Goal: Task Accomplishment & Management: Complete application form

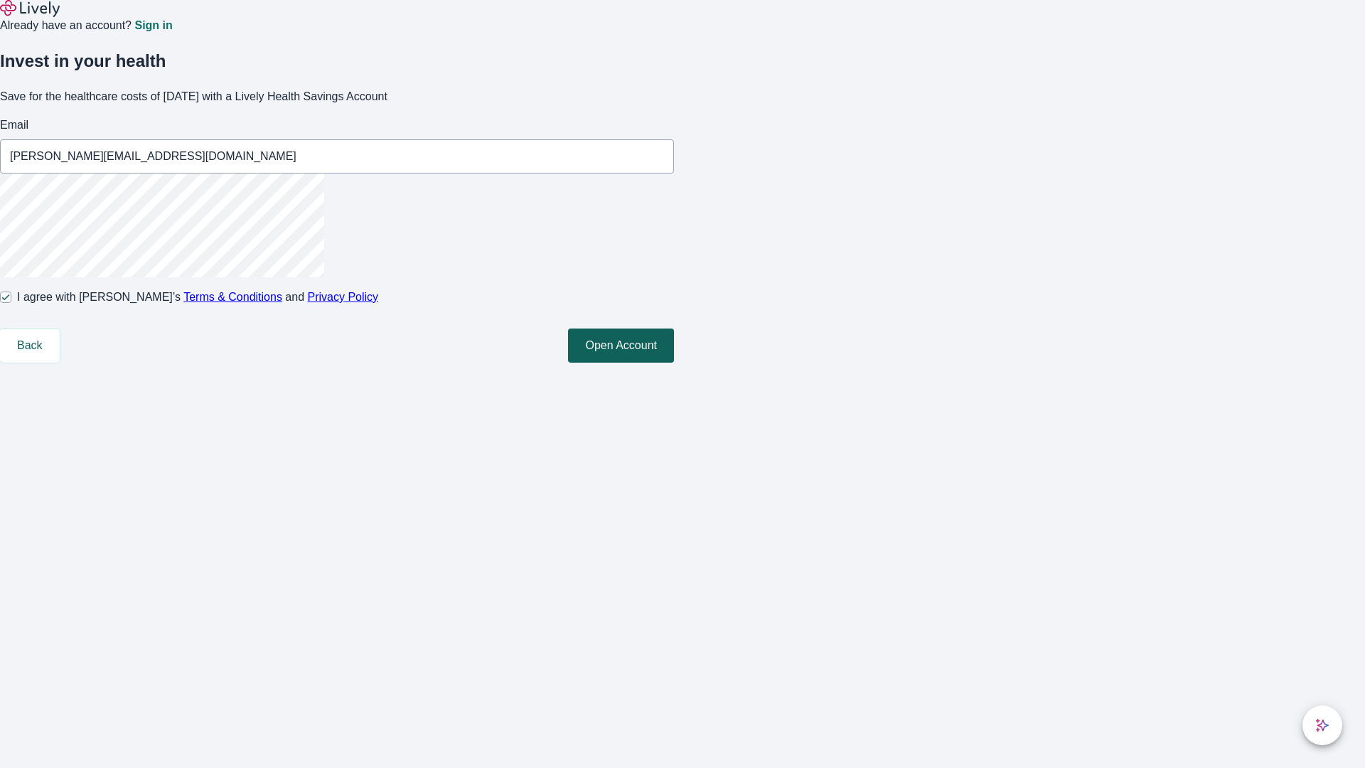
click at [674, 363] on button "Open Account" at bounding box center [621, 345] width 106 height 34
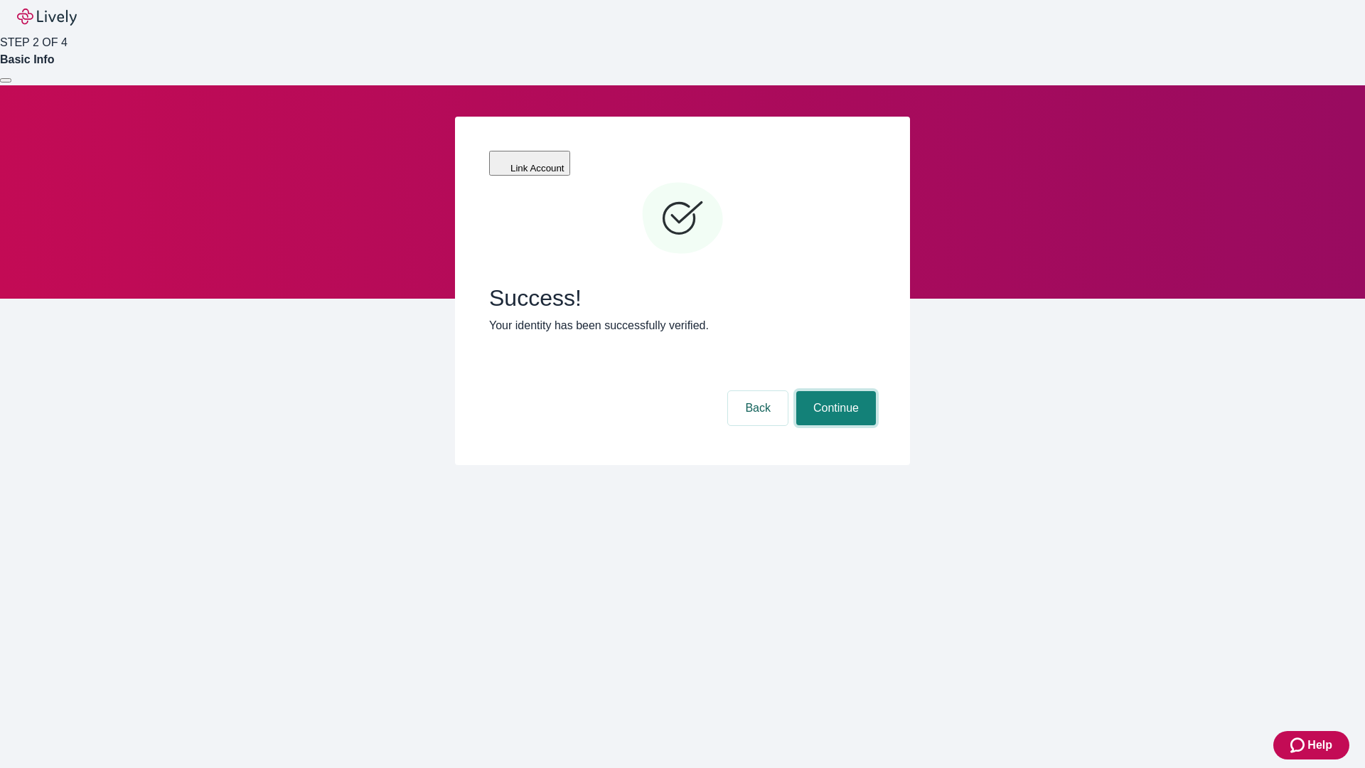
click at [834, 391] on button "Continue" at bounding box center [836, 408] width 80 height 34
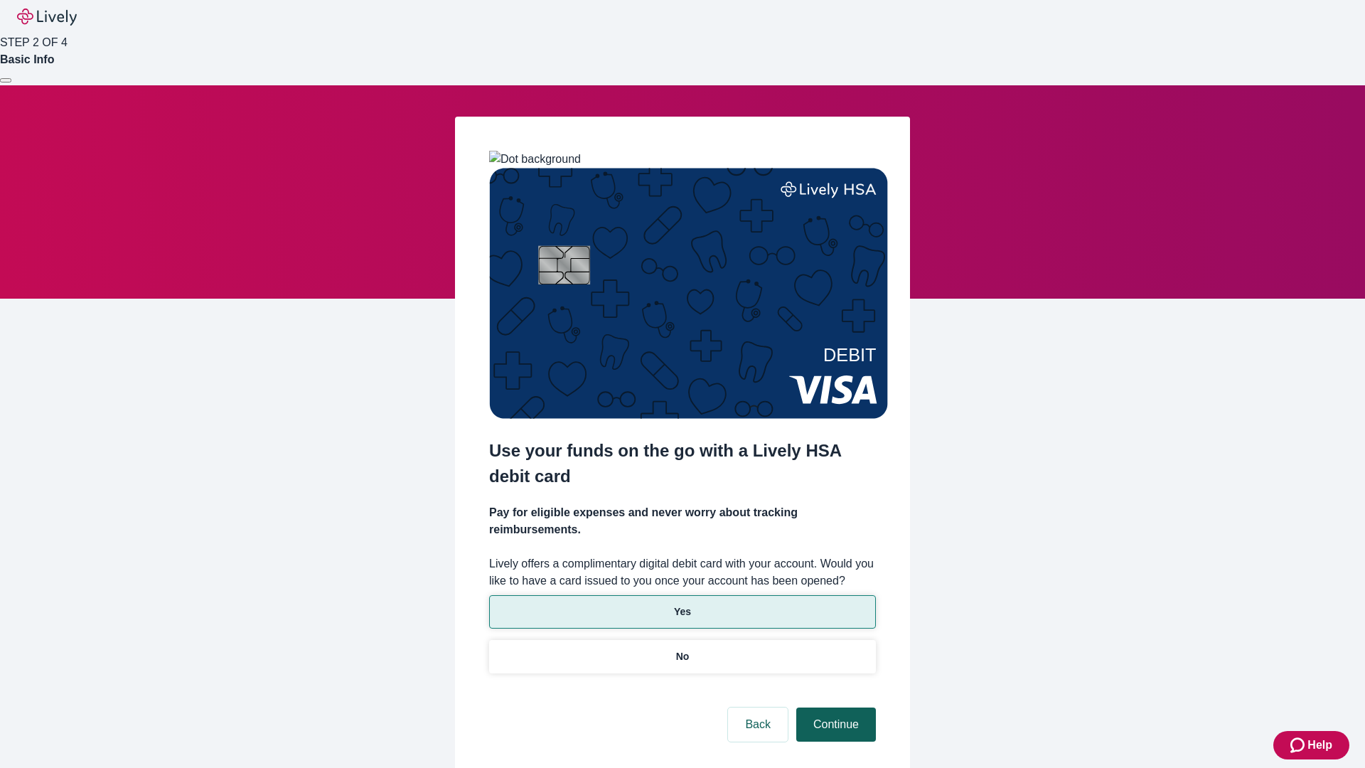
click at [682, 649] on p "No" at bounding box center [683, 656] width 14 height 15
click at [834, 707] on button "Continue" at bounding box center [836, 724] width 80 height 34
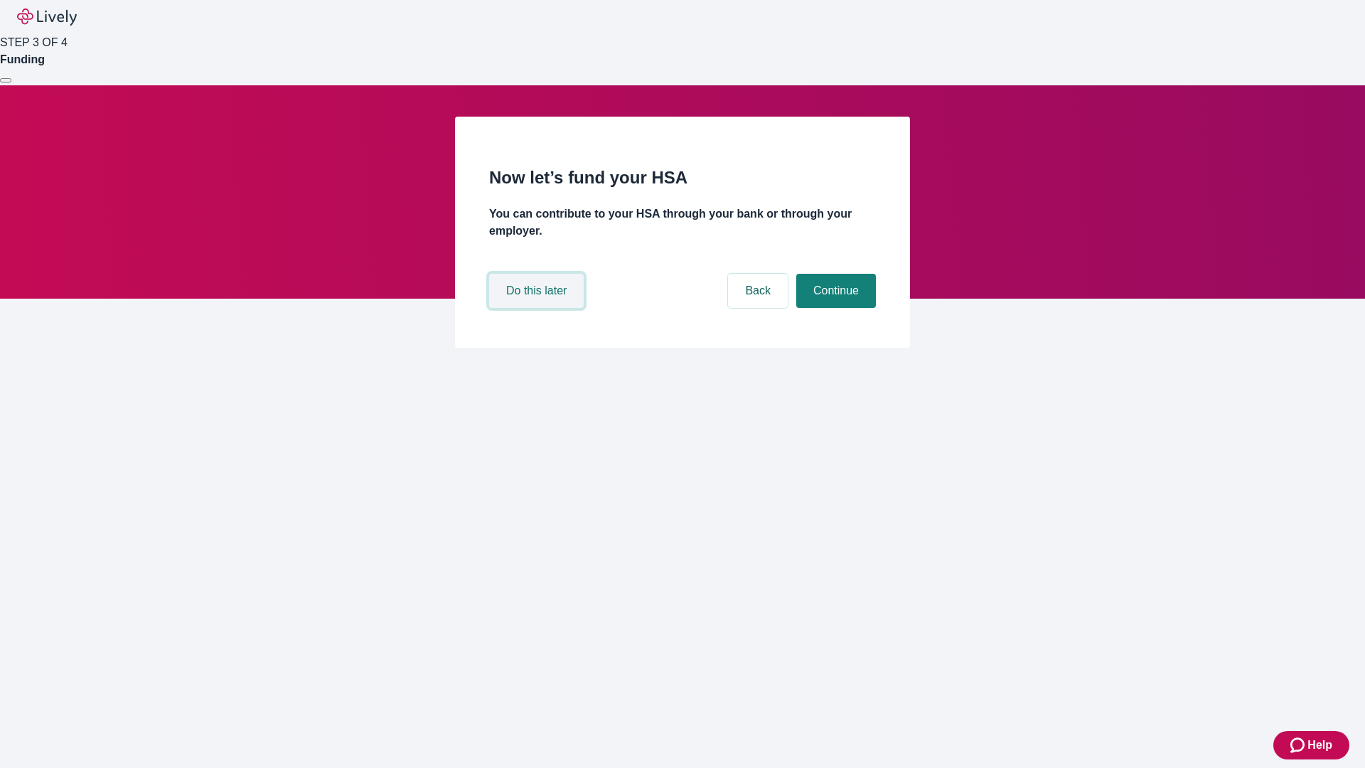
click at [538, 308] on button "Do this later" at bounding box center [536, 291] width 95 height 34
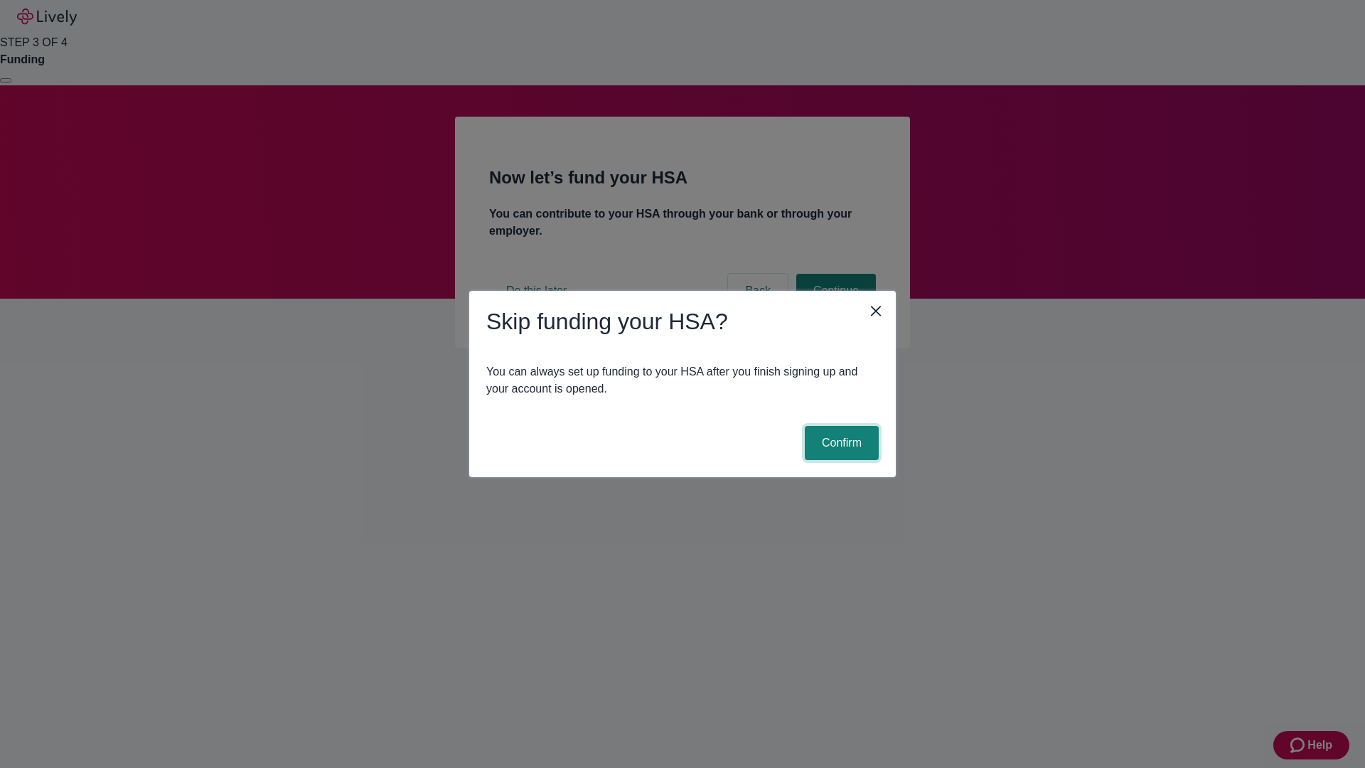
click at [839, 443] on button "Confirm" at bounding box center [842, 443] width 74 height 34
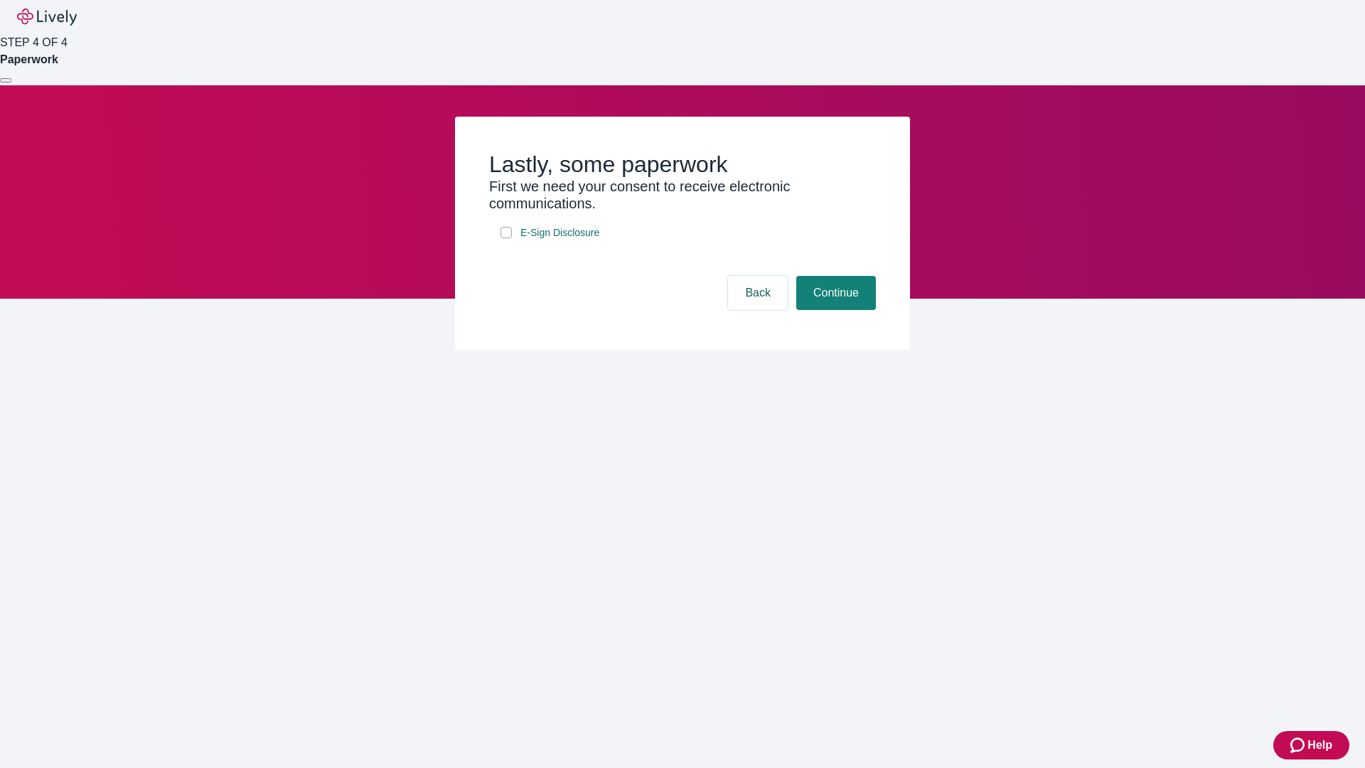
click at [506, 238] on input "E-Sign Disclosure" at bounding box center [505, 232] width 11 height 11
checkbox input "true"
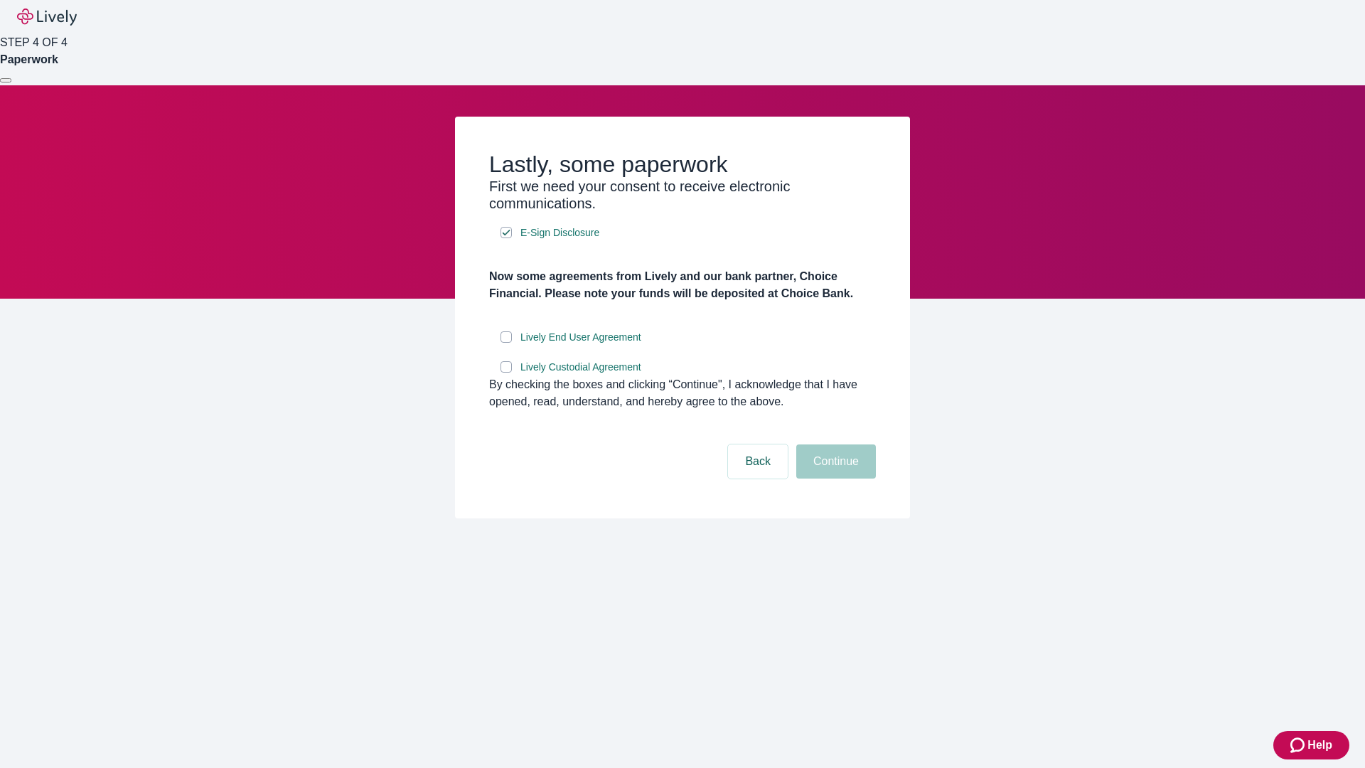
click at [506, 343] on input "Lively End User Agreement" at bounding box center [505, 336] width 11 height 11
checkbox input "true"
click at [506, 372] on input "Lively Custodial Agreement" at bounding box center [505, 366] width 11 height 11
checkbox input "true"
click at [834, 478] on button "Continue" at bounding box center [836, 461] width 80 height 34
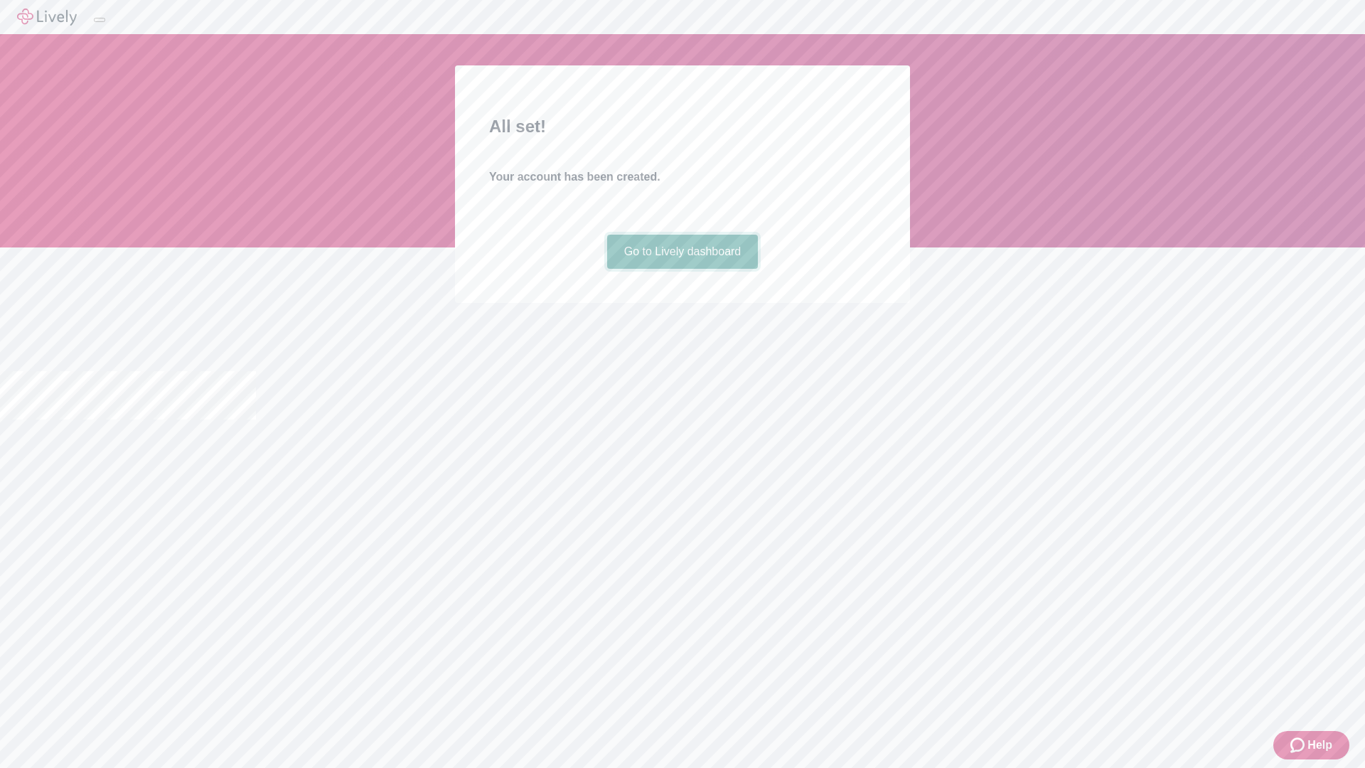
click at [682, 269] on link "Go to Lively dashboard" at bounding box center [682, 252] width 151 height 34
